Goal: Task Accomplishment & Management: Manage account settings

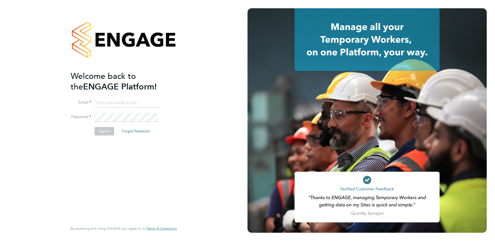
click at [103, 101] on input at bounding box center [126, 102] width 64 height 9
type input "[EMAIL_ADDRESS][DOMAIN_NAME]"
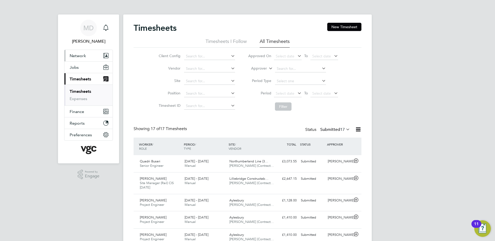
click at [81, 57] on span "Network" at bounding box center [78, 55] width 16 height 5
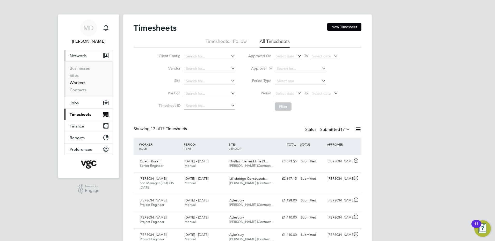
click at [84, 83] on link "Workers" at bounding box center [78, 82] width 16 height 5
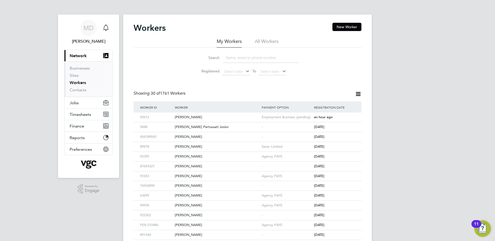
click at [358, 95] on icon at bounding box center [358, 94] width 6 height 6
click at [234, 60] on input at bounding box center [261, 58] width 76 height 10
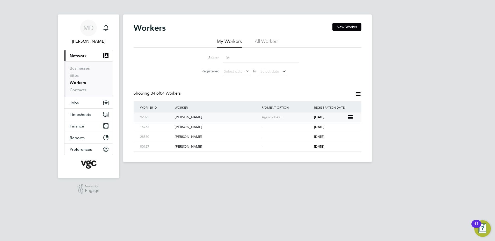
type input "lin"
click at [142, 117] on div "92395" at bounding box center [156, 118] width 35 height 10
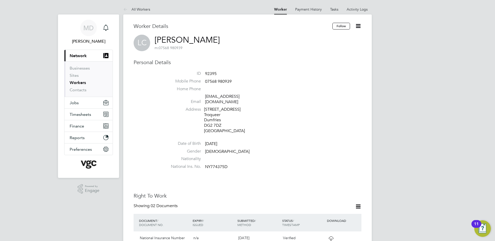
click at [359, 27] on icon at bounding box center [358, 26] width 6 height 6
click at [322, 61] on li "Edit Personal Details e" at bounding box center [328, 60] width 65 height 7
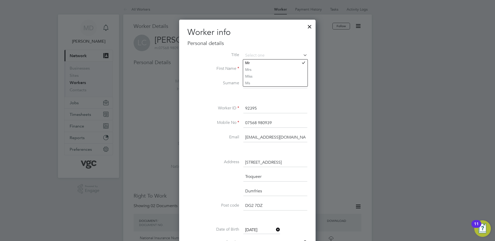
click at [311, 26] on div at bounding box center [309, 25] width 9 height 9
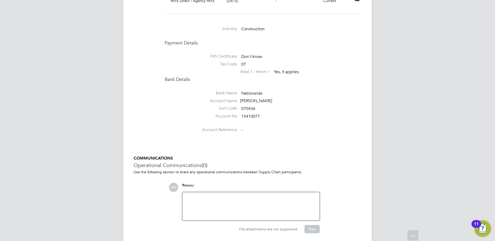
scroll to position [428, 0]
